Goal: Information Seeking & Learning: Compare options

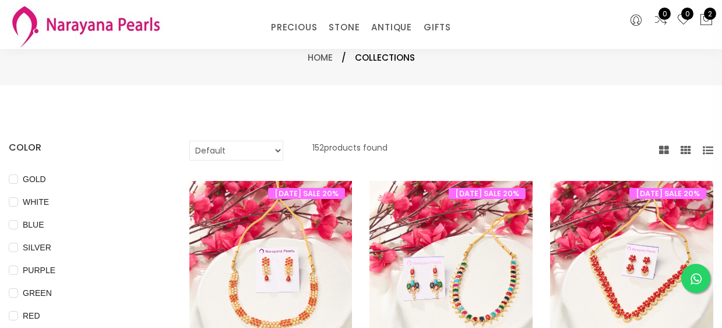
select select "INR"
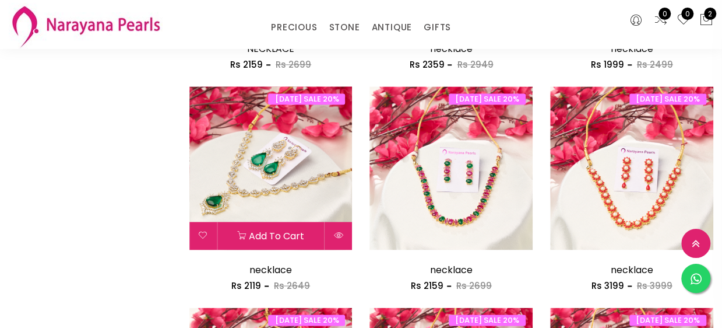
scroll to position [816, 0]
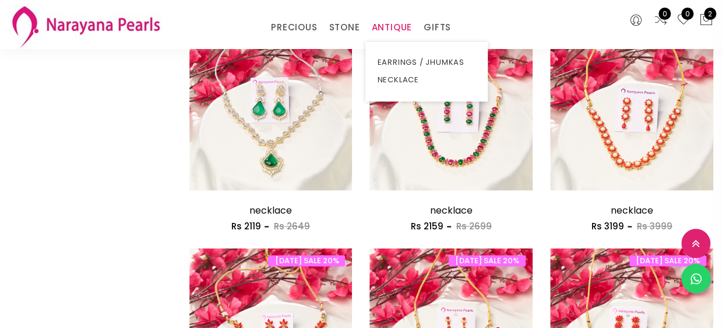
click at [380, 23] on link "ANTIQUE" at bounding box center [391, 27] width 41 height 17
click at [423, 79] on link "NECKLACE" at bounding box center [426, 79] width 99 height 17
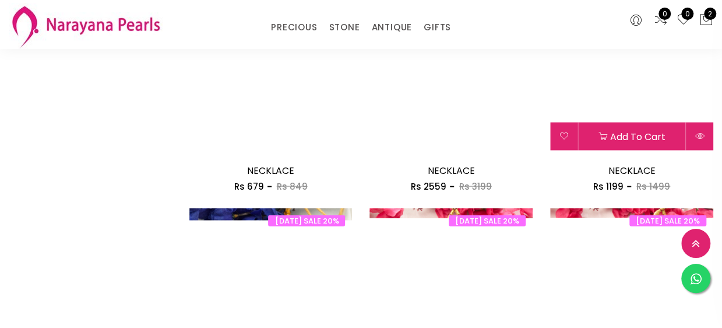
scroll to position [1283, 0]
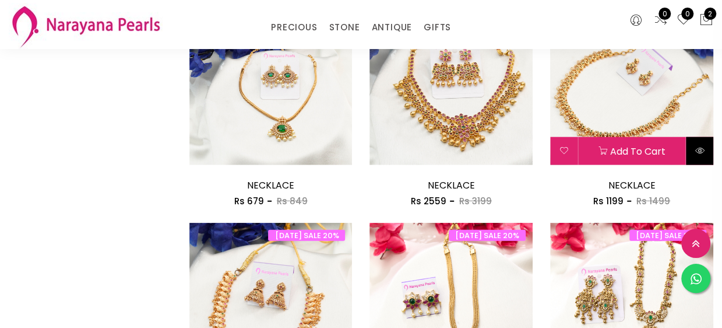
click at [701, 149] on icon at bounding box center [699, 150] width 9 height 9
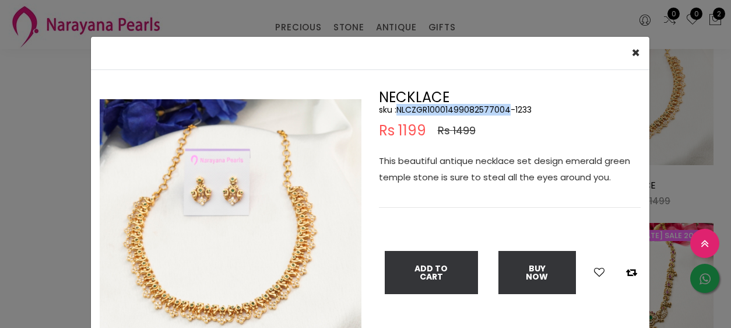
drag, startPoint x: 392, startPoint y: 108, endPoint x: 505, endPoint y: 110, distance: 113.1
click at [505, 110] on h5 "sku : NLCZGR10001499082577004-1233" at bounding box center [510, 109] width 262 height 10
click at [514, 114] on h5 "sku : NLCZGR10001499082577004-1233" at bounding box center [510, 109] width 262 height 10
drag, startPoint x: 393, startPoint y: 111, endPoint x: 505, endPoint y: 111, distance: 112.0
click at [505, 111] on h5 "sku : NLCZGR10001499082577004-1233" at bounding box center [510, 109] width 262 height 10
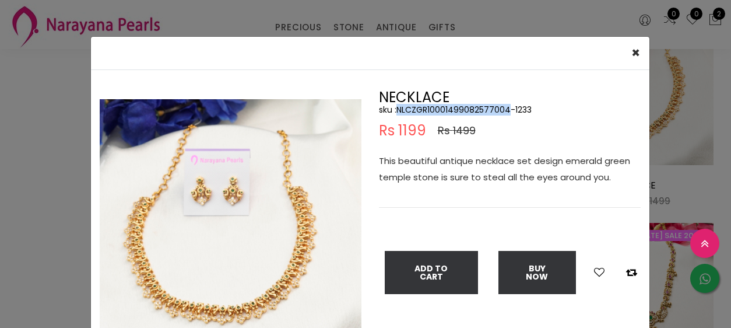
copy h5 "NLCZGR10001499082577004"
click at [23, 142] on div "× Close Double (click / press) on the image to zoom (in / out). NECKLACE sku : …" at bounding box center [365, 164] width 731 height 328
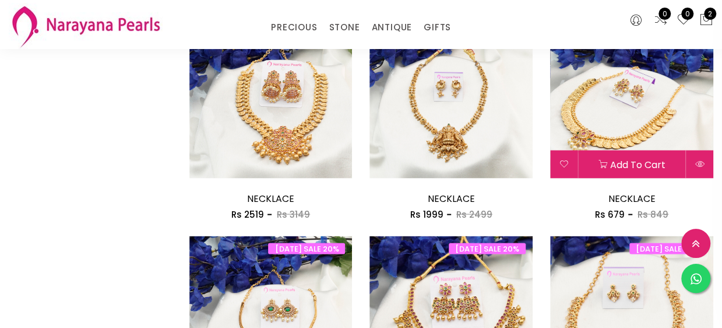
scroll to position [1108, 0]
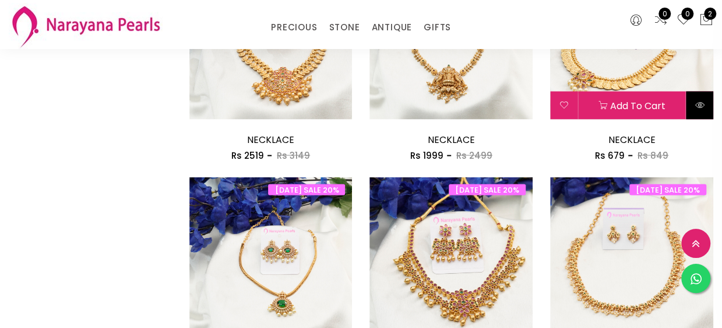
click at [693, 103] on button at bounding box center [699, 106] width 27 height 28
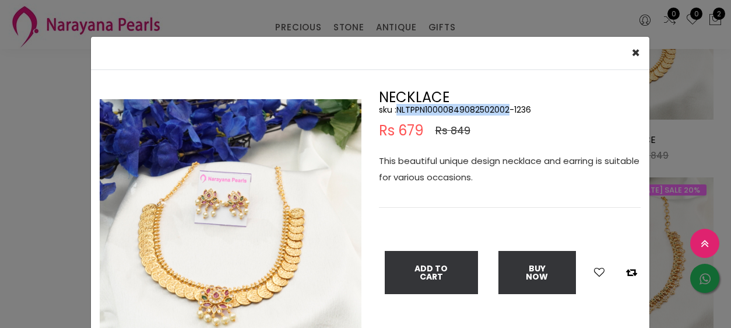
drag, startPoint x: 393, startPoint y: 108, endPoint x: 506, endPoint y: 109, distance: 113.1
click at [506, 109] on h5 "sku : NLTPPN10000849082502002-1236" at bounding box center [510, 109] width 262 height 10
copy h5 "NLTPPN10000849082502002"
click at [58, 237] on div "× Close Double (click / press) on the image to zoom (in / out). NECKLACE sku : …" at bounding box center [365, 164] width 731 height 328
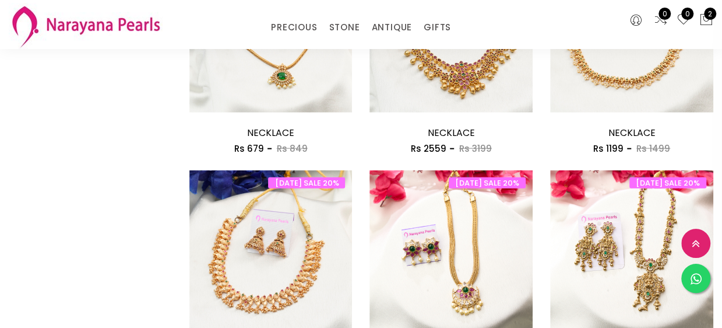
scroll to position [1399, 0]
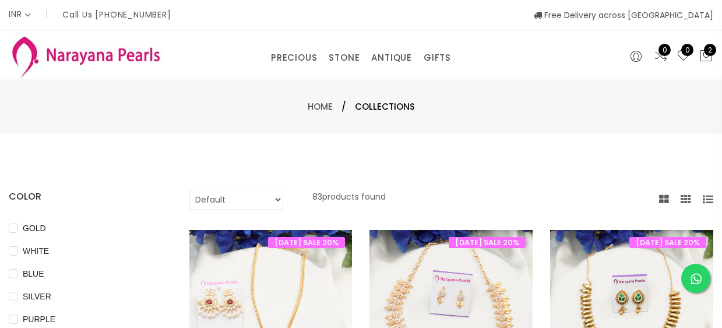
select select "INR"
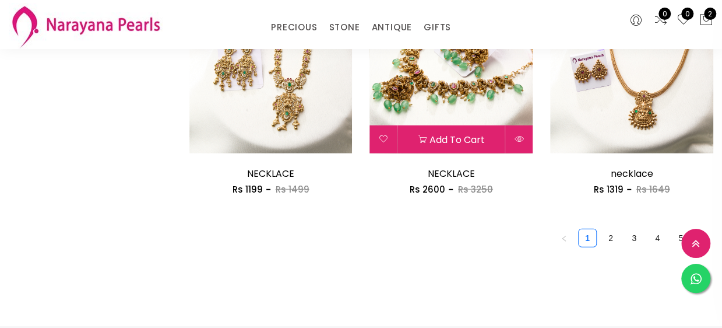
scroll to position [1516, 0]
